Goal: Task Accomplishment & Management: Manage account settings

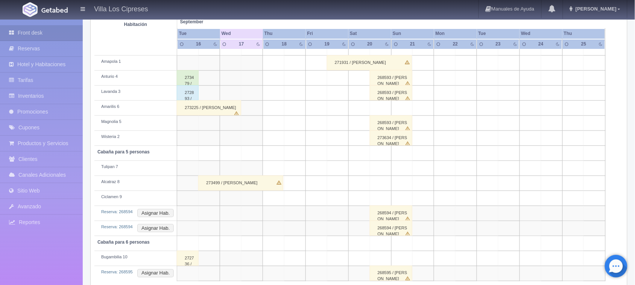
scroll to position [115, 0]
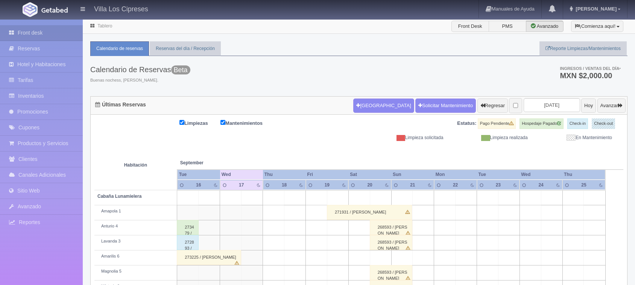
scroll to position [162, 0]
